Goal: Task Accomplishment & Management: Use online tool/utility

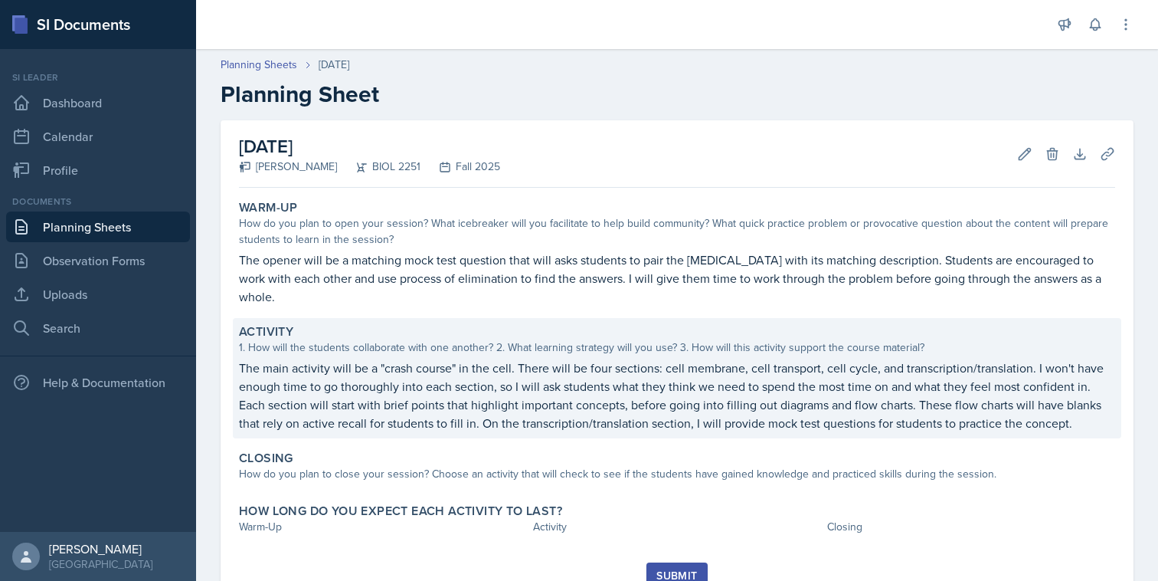
scroll to position [44, 0]
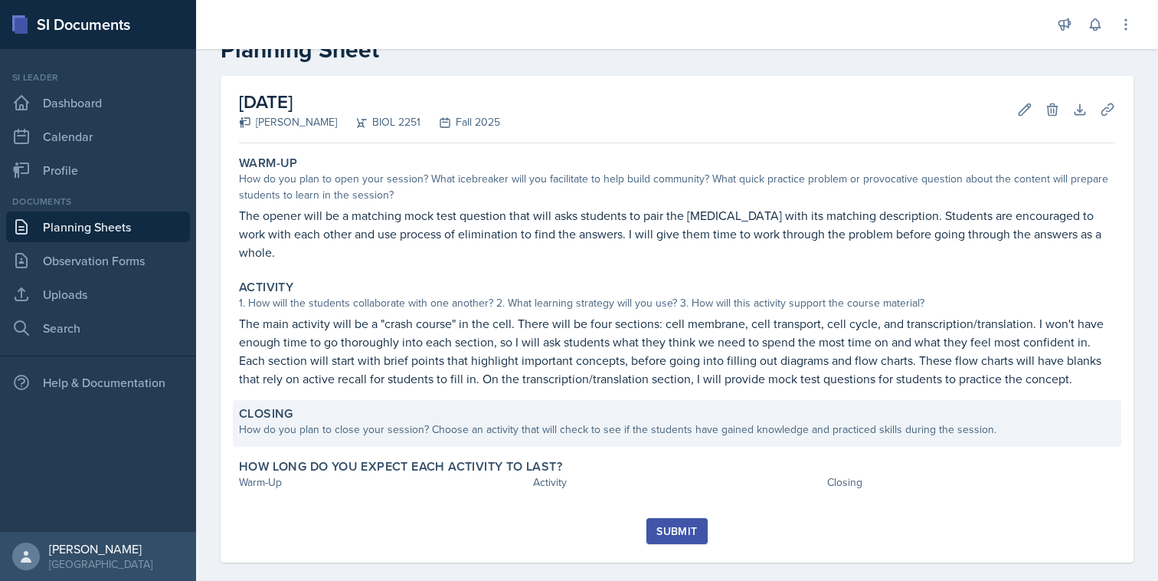
click at [463, 421] on div "How do you plan to close your session? Choose an activity that will check to se…" at bounding box center [677, 429] width 876 height 16
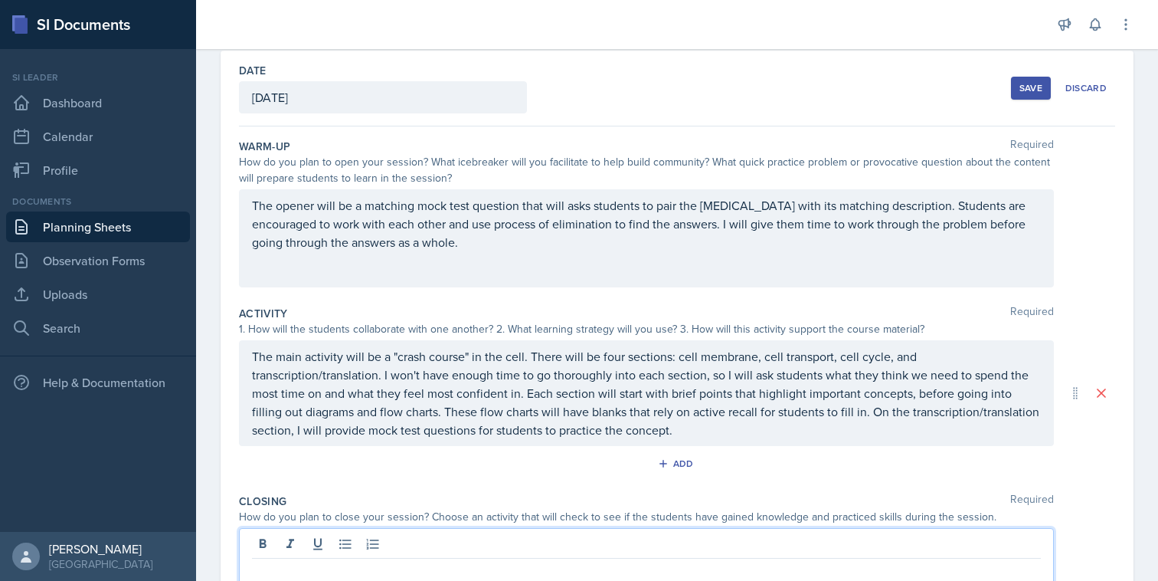
click at [428, 537] on div at bounding box center [646, 577] width 815 height 98
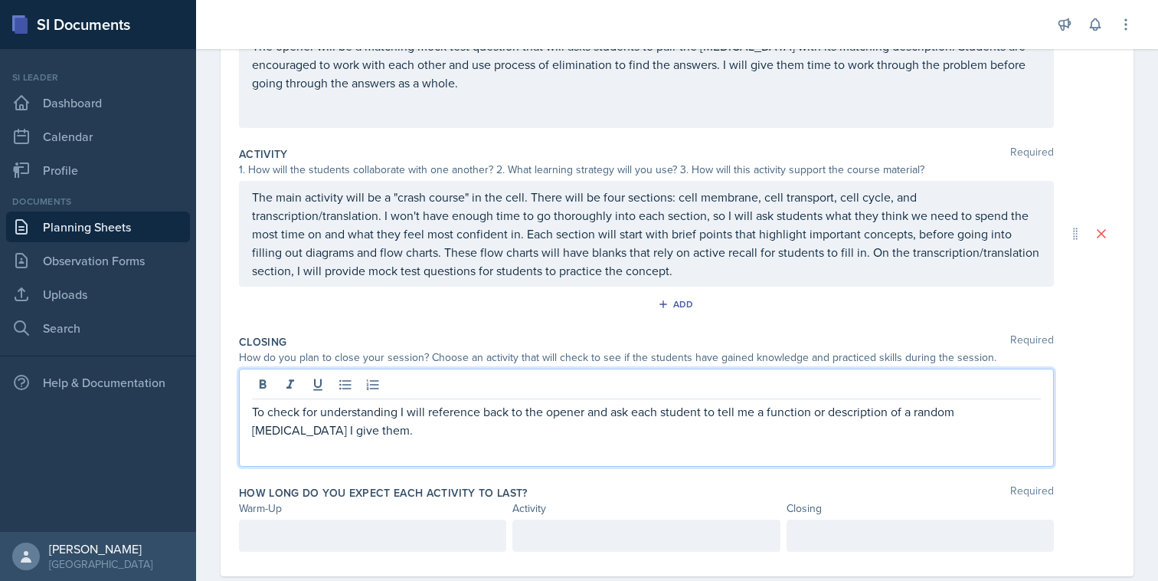
scroll to position [230, 0]
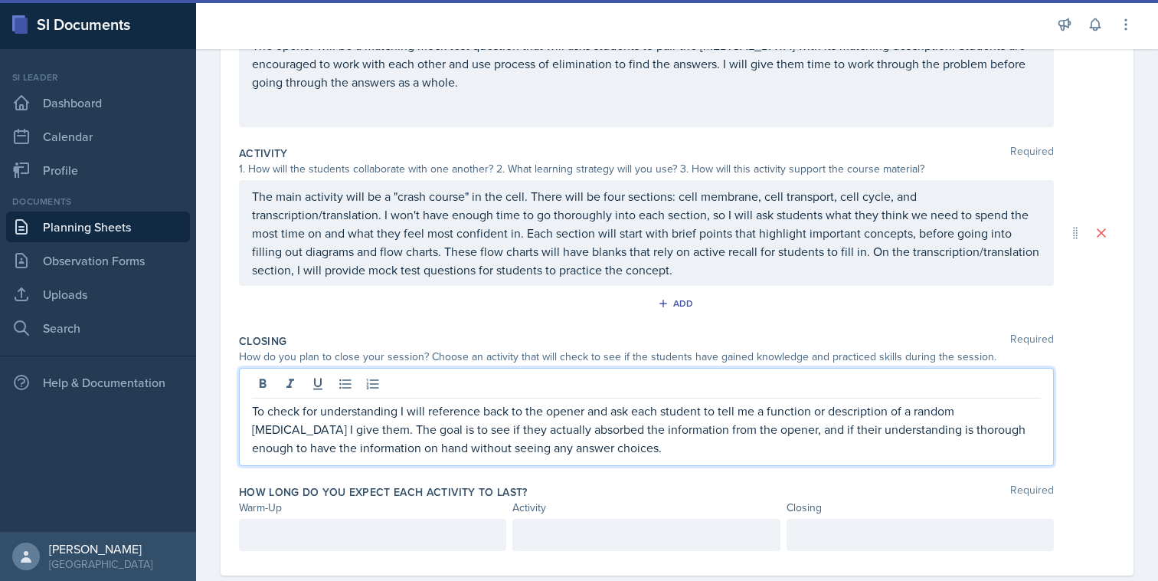
click at [575, 537] on div at bounding box center [646, 535] width 267 height 32
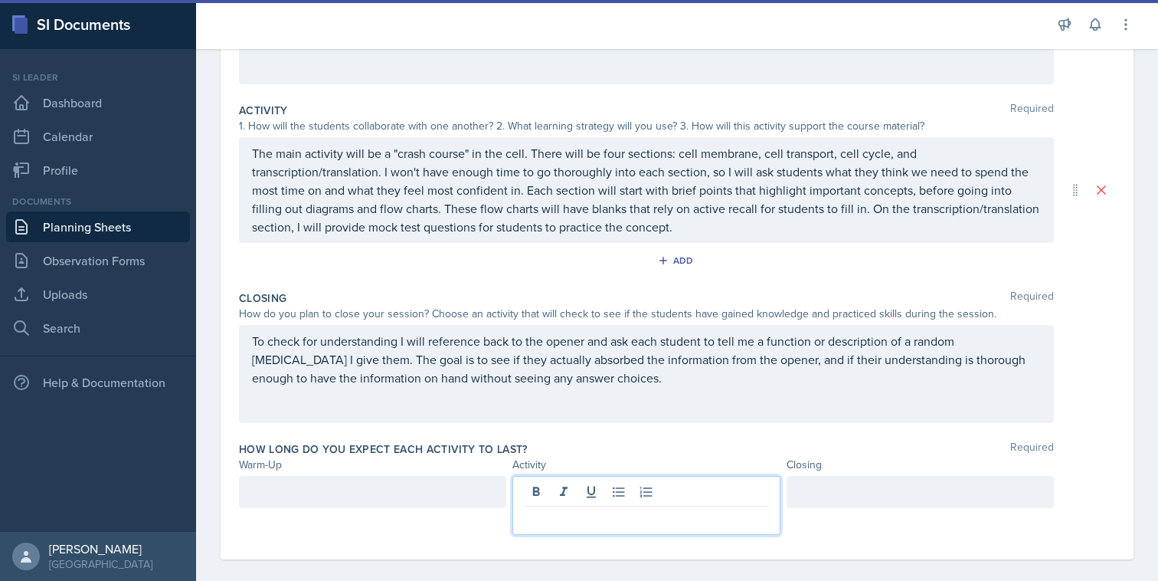
scroll to position [279, 0]
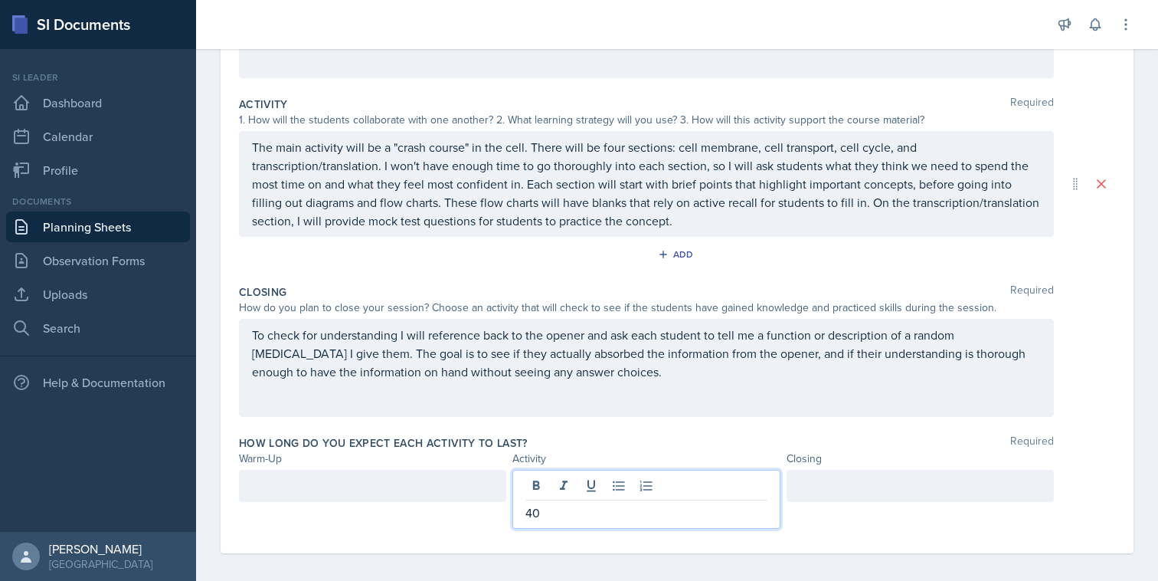
click at [454, 504] on div at bounding box center [372, 499] width 267 height 59
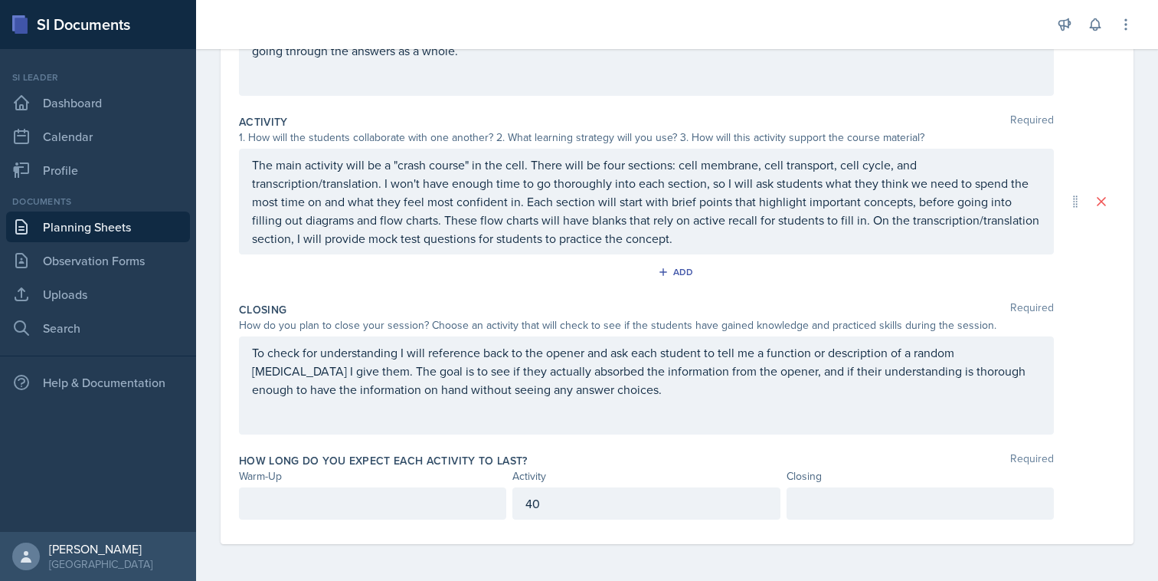
click at [461, 491] on div at bounding box center [372, 503] width 267 height 32
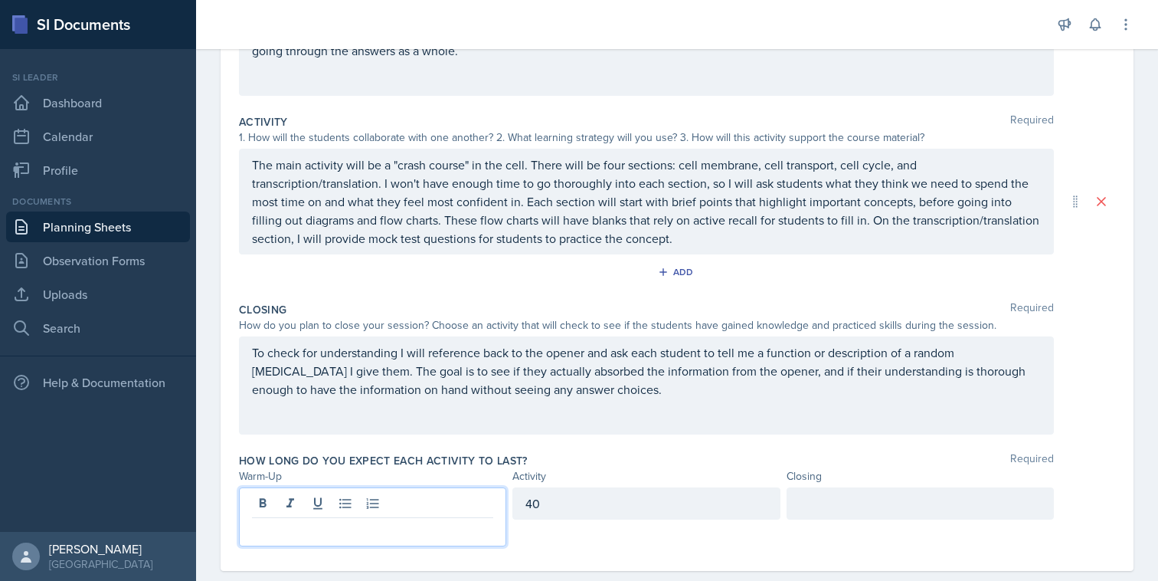
scroll to position [288, 0]
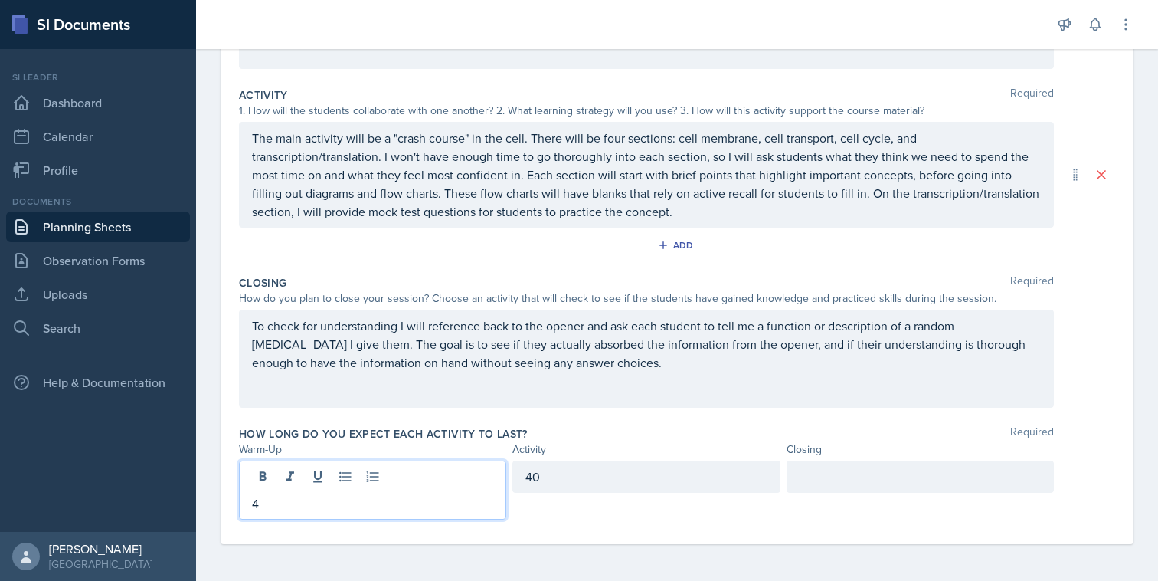
click at [809, 482] on div at bounding box center [920, 476] width 267 height 32
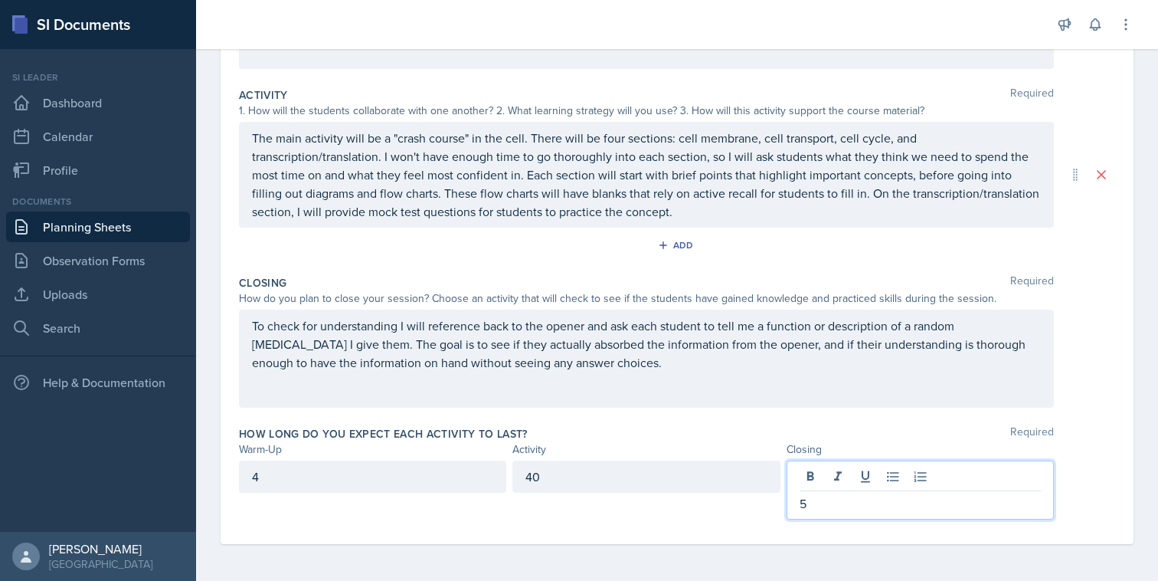
click at [406, 490] on div "4" at bounding box center [372, 476] width 267 height 32
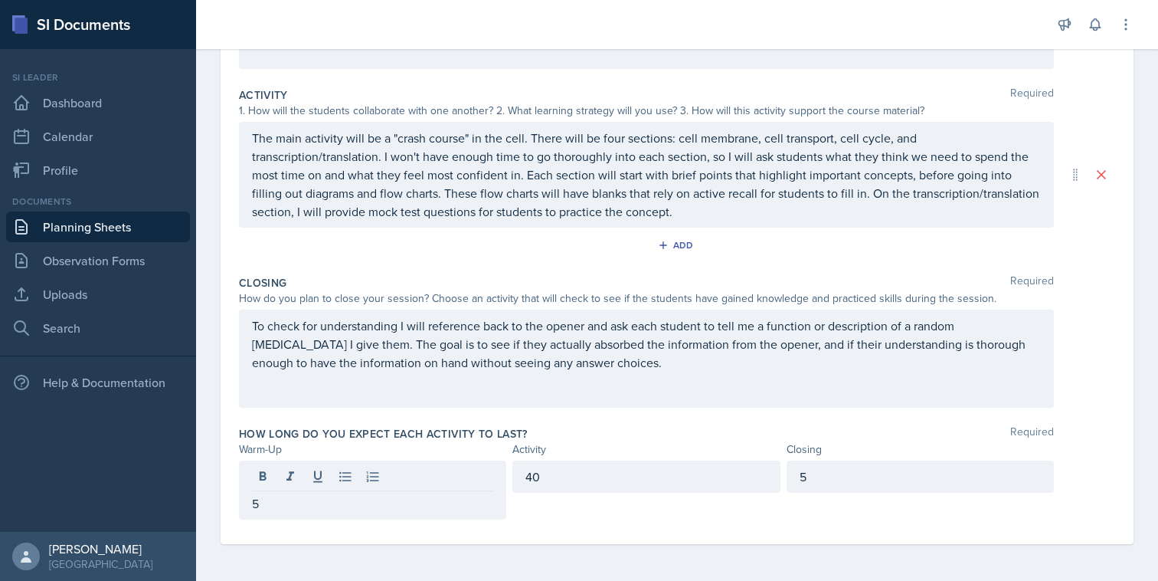
click at [600, 413] on div "Closing Required How do you plan to close your session? Choose an activity that…" at bounding box center [677, 344] width 876 height 151
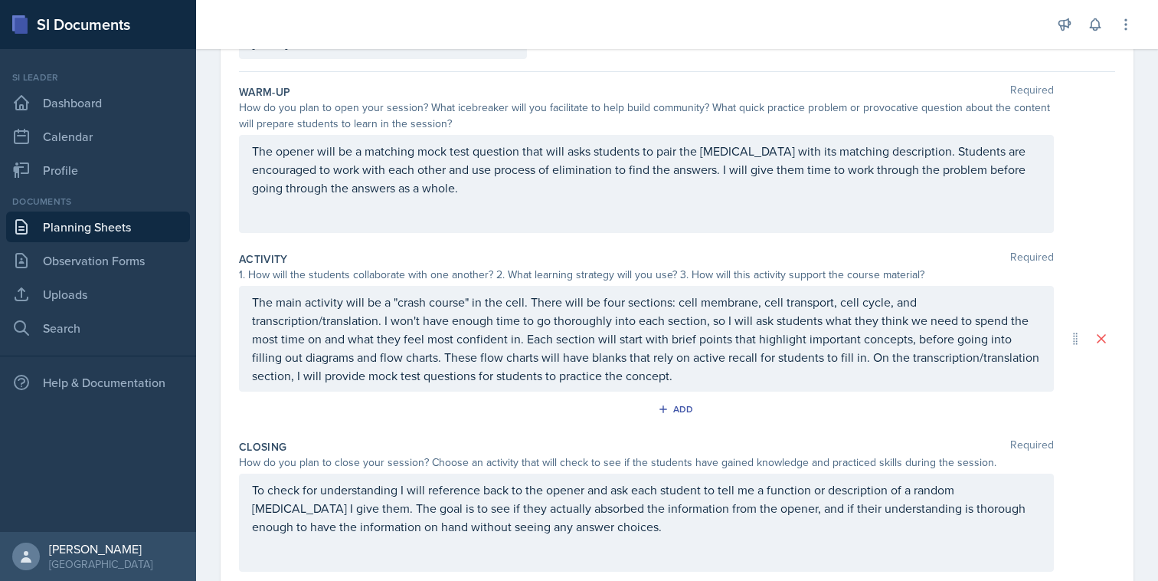
scroll to position [0, 0]
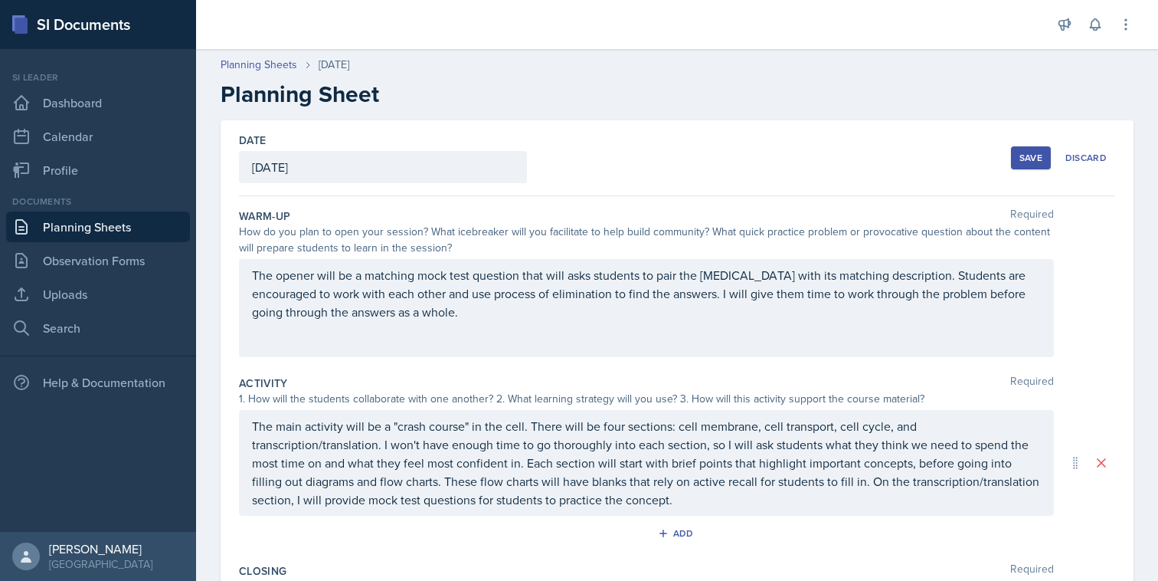
click at [1017, 157] on button "Save" at bounding box center [1031, 157] width 40 height 23
